Goal: Transaction & Acquisition: Subscribe to service/newsletter

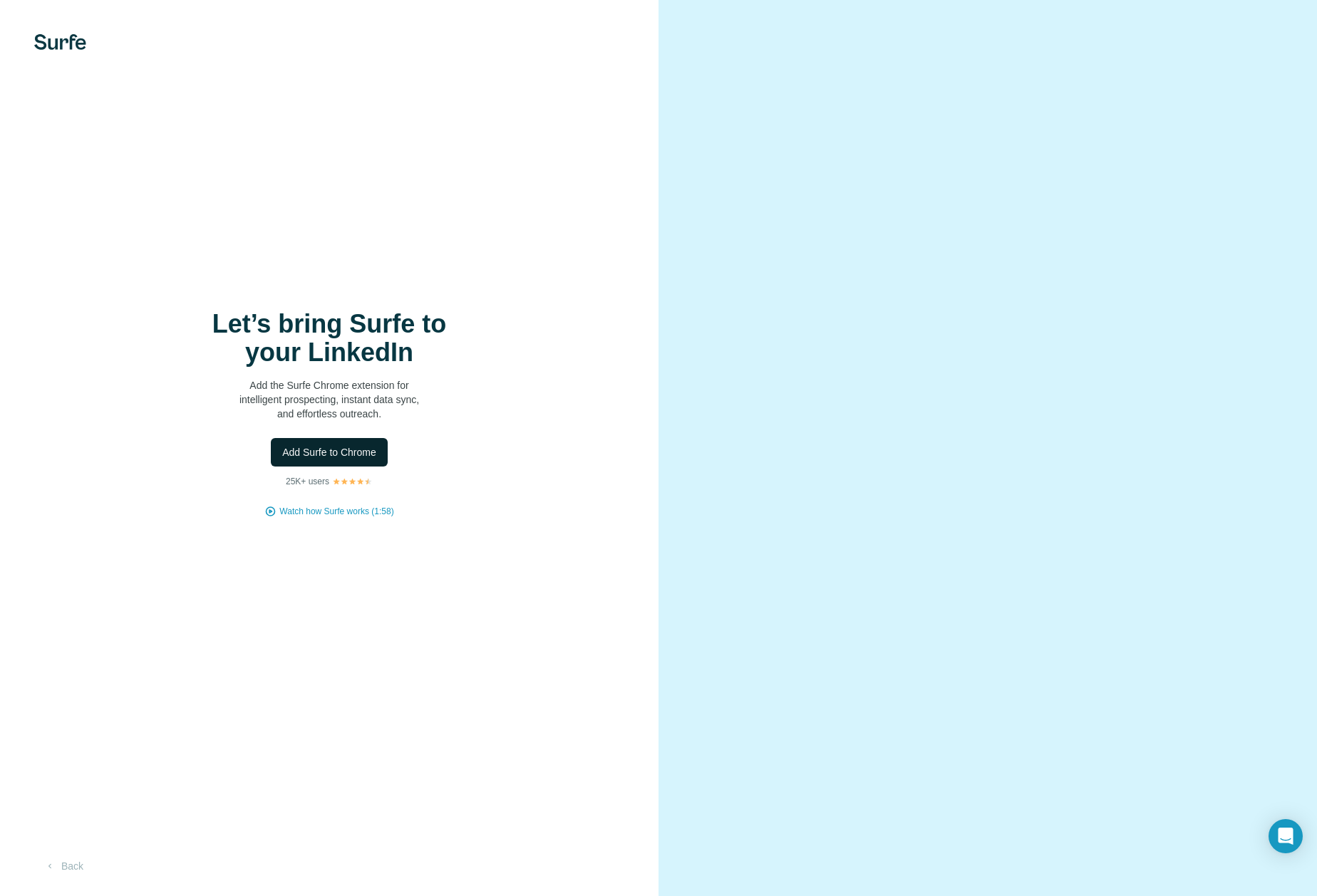
click at [347, 451] on span "Add Surfe to Chrome" at bounding box center [329, 452] width 94 height 14
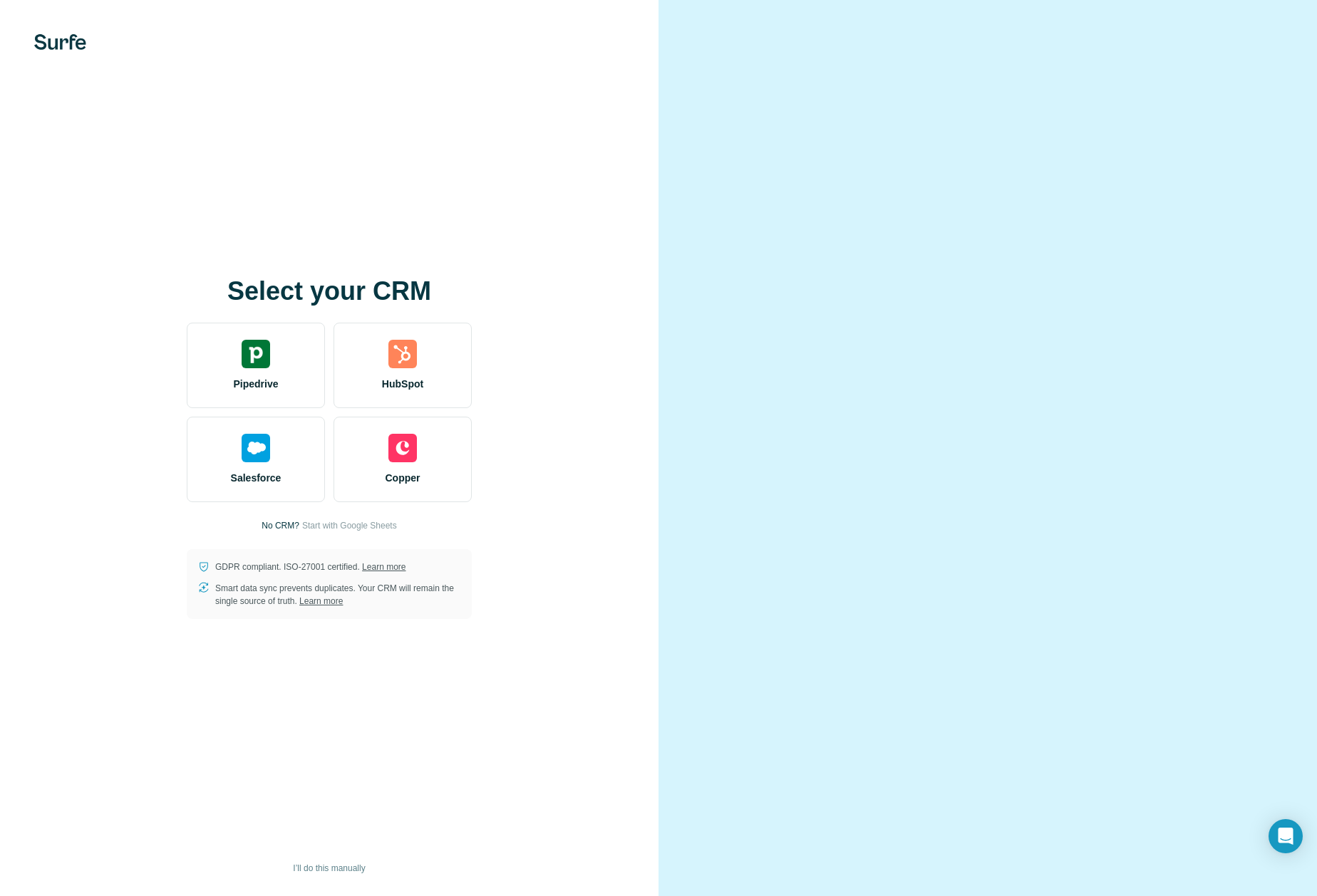
click at [535, 280] on div "Select your CRM Pipedrive HubSpot Salesforce Copper No CRM? Start with Google S…" at bounding box center [329, 448] width 601 height 342
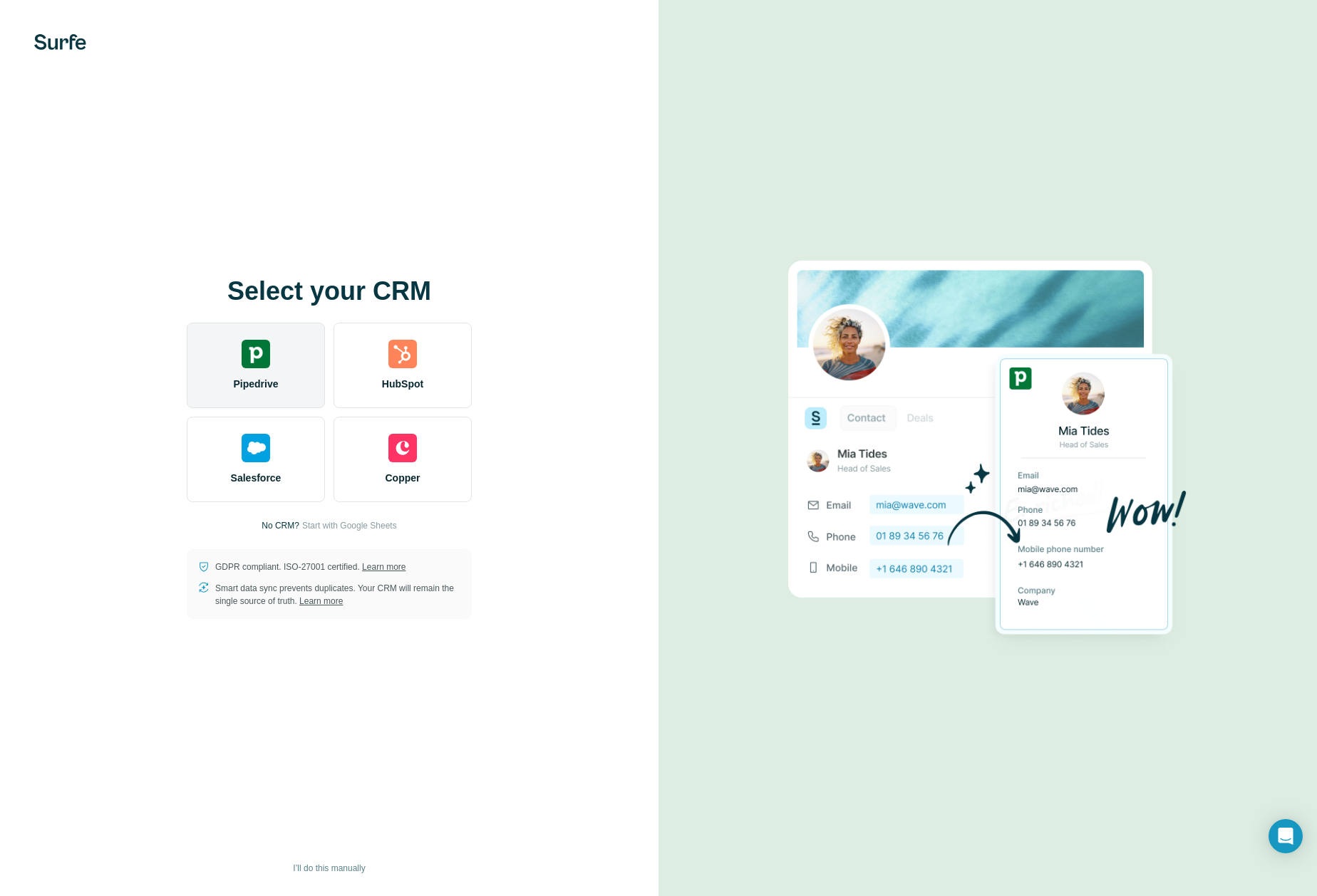
click at [243, 364] on img at bounding box center [255, 354] width 29 height 29
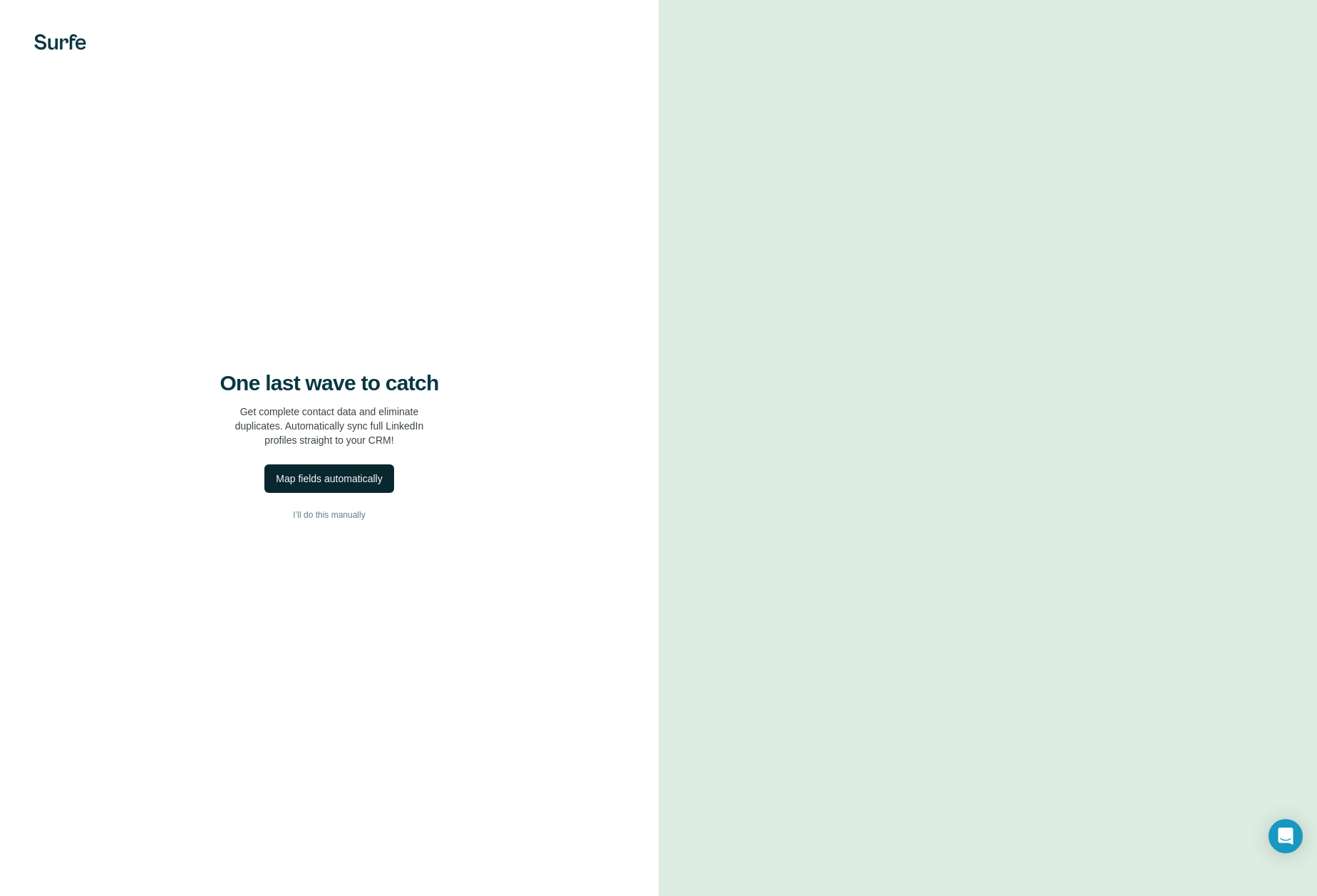
click at [324, 477] on div "Map fields automatically" at bounding box center [329, 479] width 106 height 14
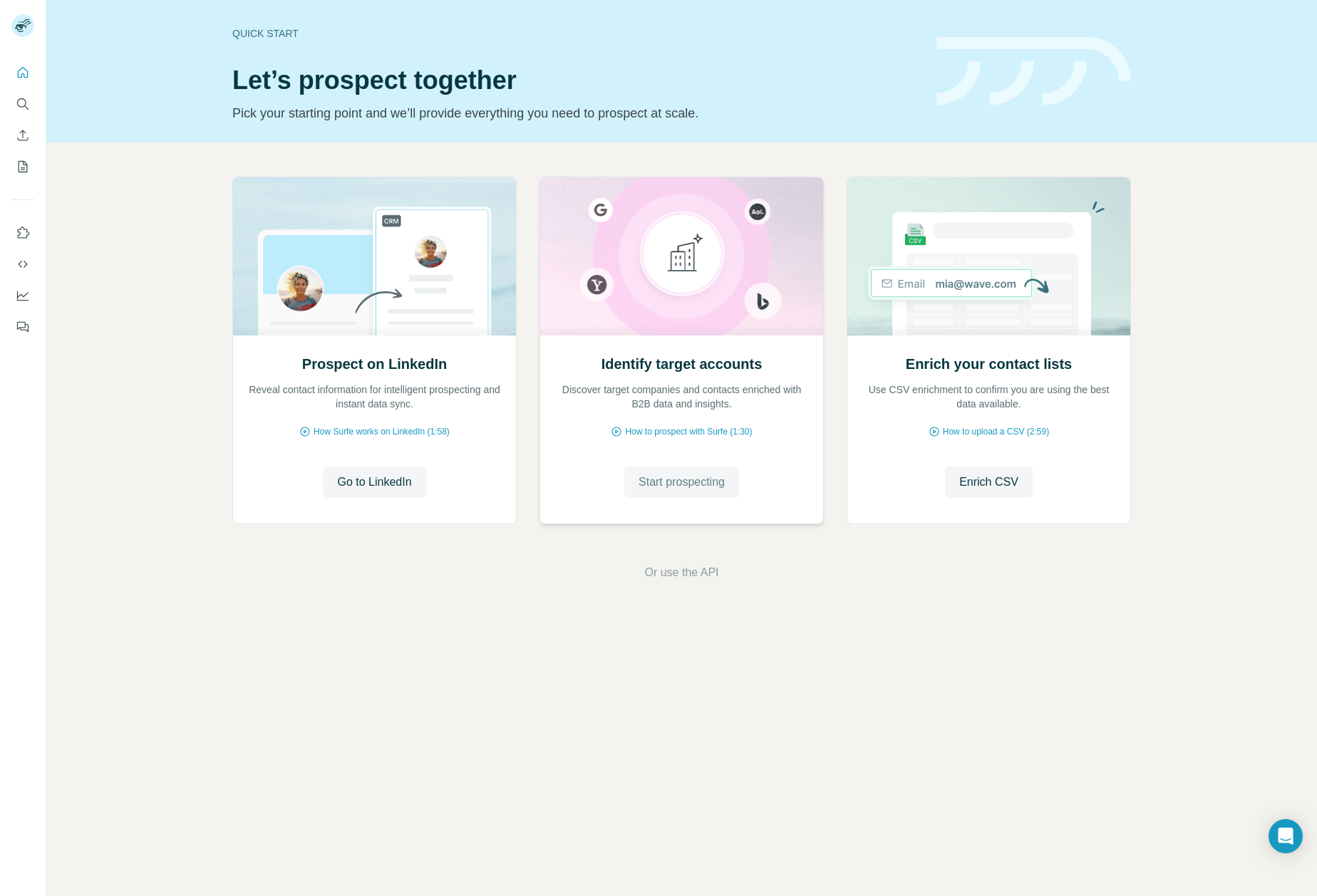
click at [663, 480] on span "Start prospecting" at bounding box center [681, 482] width 86 height 17
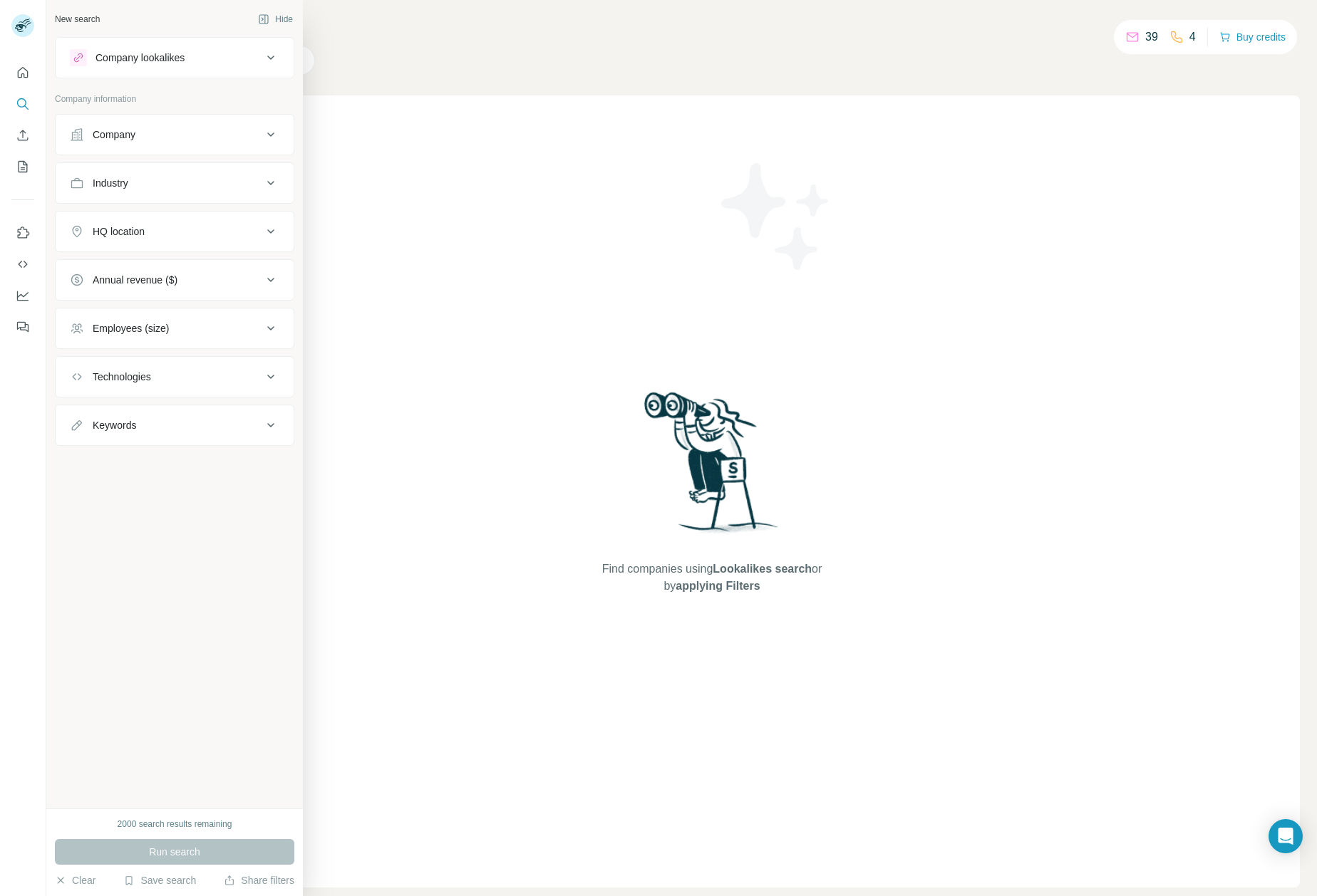
click at [135, 140] on div "Company" at bounding box center [113, 134] width 43 height 14
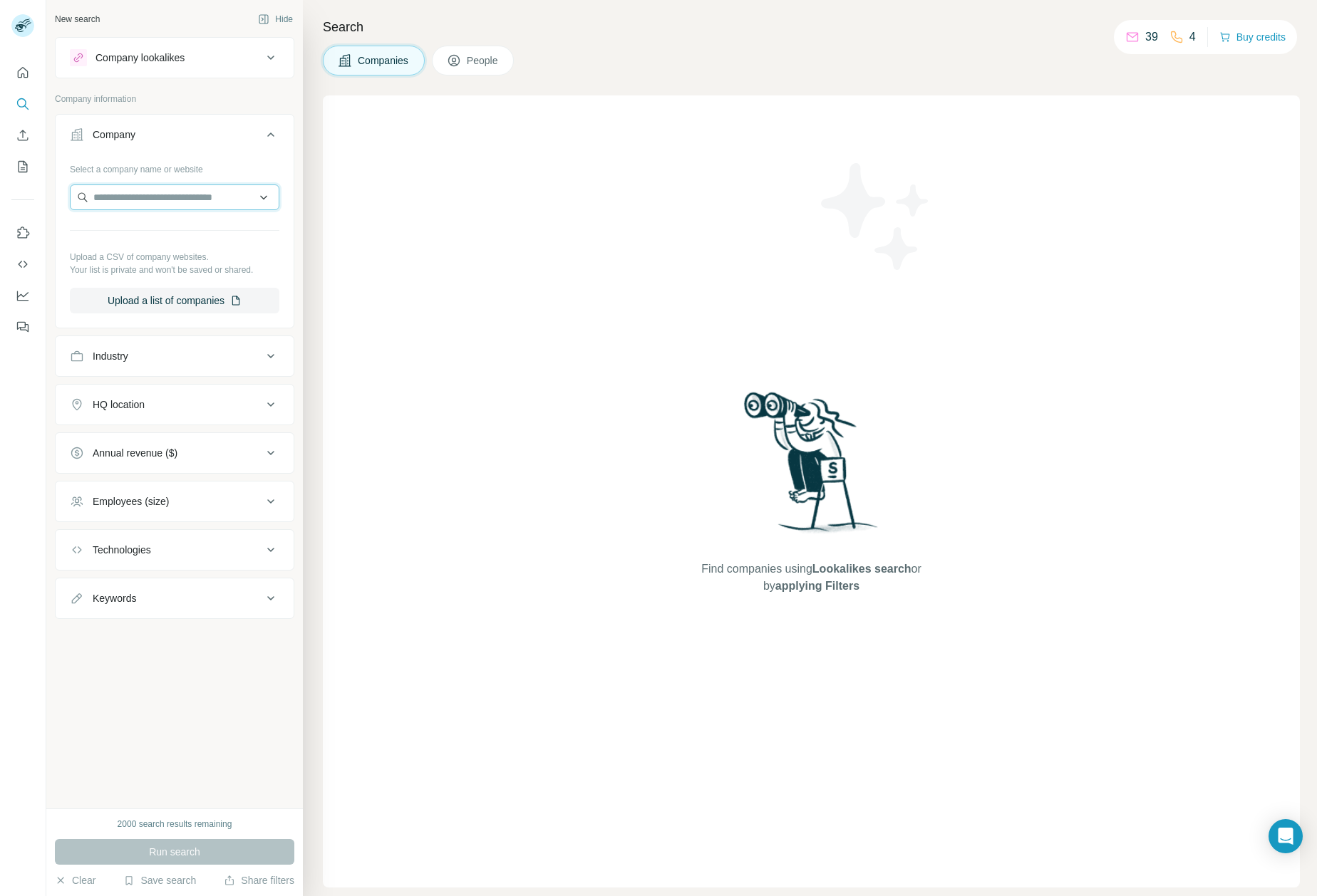
click at [163, 190] on input "text" at bounding box center [174, 198] width 210 height 26
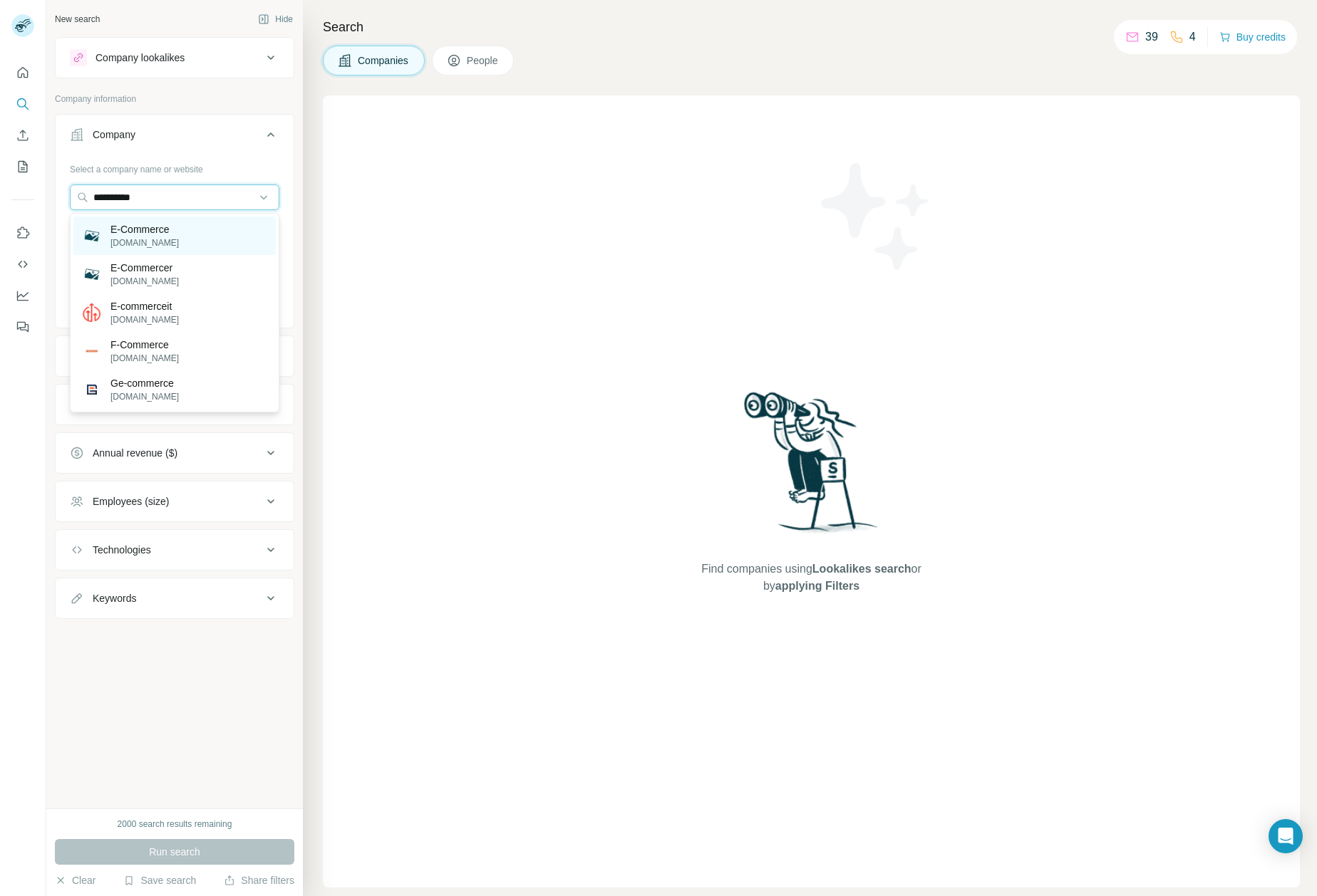
type input "**********"
click at [153, 230] on p "E-Commerce" at bounding box center [144, 229] width 69 height 14
